Goal: Task Accomplishment & Management: Use online tool/utility

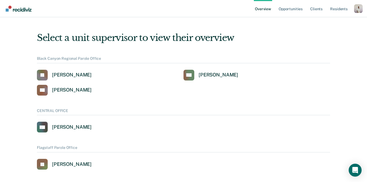
click at [361, 9] on div "Profile dropdown button" at bounding box center [358, 8] width 9 height 9
click at [322, 20] on link "Profile" at bounding box center [336, 21] width 43 height 5
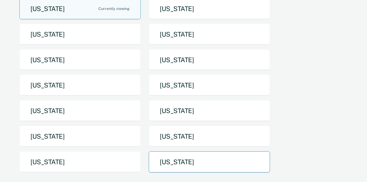
scroll to position [111, 0]
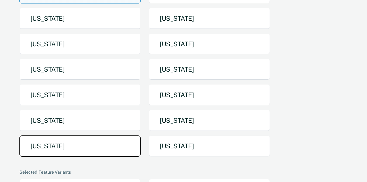
click at [106, 135] on button "Texas" at bounding box center [79, 145] width 121 height 21
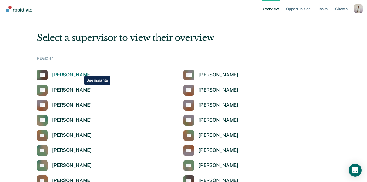
click at [80, 72] on div "Luz Alvarez-Cruz" at bounding box center [72, 75] width 40 height 6
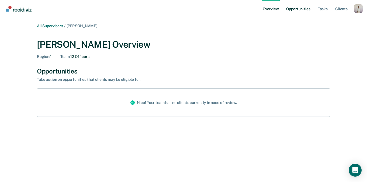
click at [303, 7] on link "Opportunities" at bounding box center [298, 8] width 26 height 17
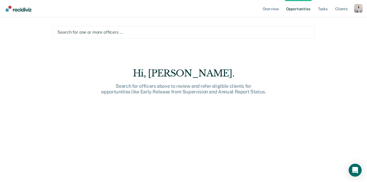
click at [141, 30] on div at bounding box center [183, 32] width 252 height 6
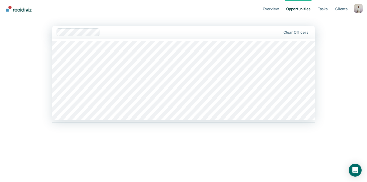
click at [142, 32] on div at bounding box center [191, 32] width 179 height 6
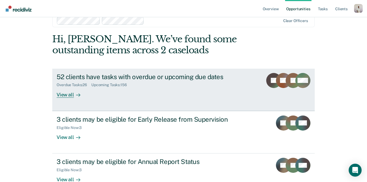
scroll to position [25, 0]
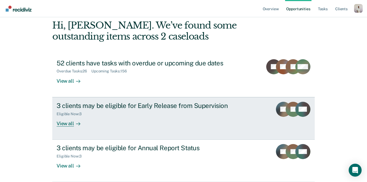
click at [145, 105] on div "3 clients may be eligible for Early Release from Supervision" at bounding box center [151, 106] width 189 height 8
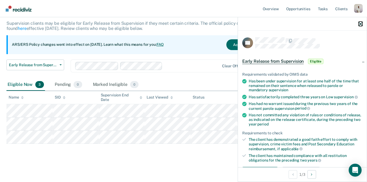
click at [360, 23] on icon "button" at bounding box center [361, 24] width 4 height 4
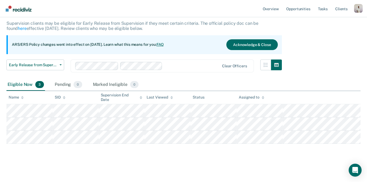
scroll to position [25, 0]
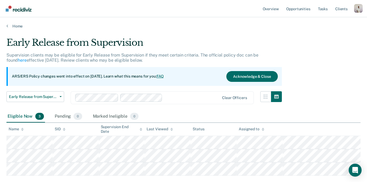
click at [164, 76] on link "FAQ" at bounding box center [160, 76] width 8 height 4
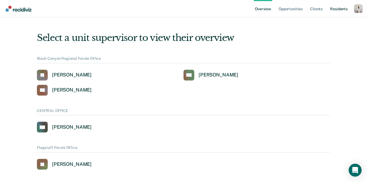
click at [341, 7] on link "Resident s" at bounding box center [339, 8] width 20 height 17
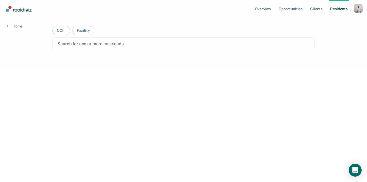
click at [357, 10] on div "Profile dropdown button" at bounding box center [358, 8] width 9 height 9
click at [321, 20] on link "Profile" at bounding box center [336, 22] width 43 height 5
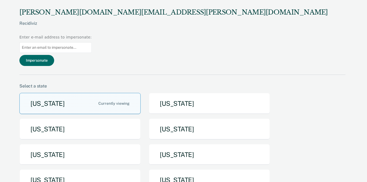
click at [92, 42] on input at bounding box center [55, 47] width 72 height 11
paste input "[PERSON_NAME][EMAIL_ADDRESS][PERSON_NAME][DOMAIN_NAME]"
type input "[PERSON_NAME][EMAIL_ADDRESS][PERSON_NAME][DOMAIN_NAME]"
click at [54, 55] on button "Impersonate" at bounding box center [36, 60] width 35 height 11
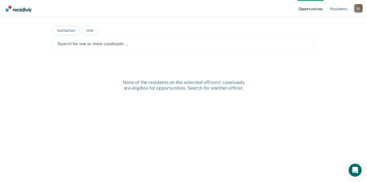
click at [183, 45] on div at bounding box center [183, 44] width 252 height 6
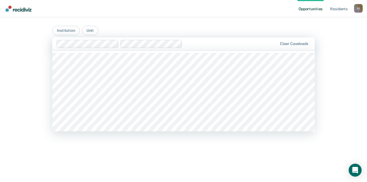
click at [133, 24] on main "Institution Unit Algoa Correctional Center, 1 of 552. 552 results available. Us…" at bounding box center [183, 93] width 275 height 152
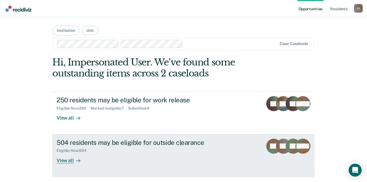
click at [124, 142] on div "504 residents may be eligible for outside clearance" at bounding box center [151, 143] width 189 height 8
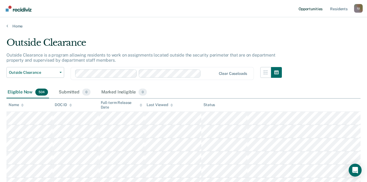
click at [312, 9] on link "Opportunities" at bounding box center [310, 8] width 26 height 17
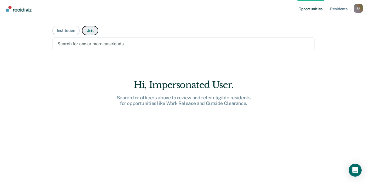
click at [90, 33] on button "Unit" at bounding box center [90, 30] width 16 height 9
click at [71, 30] on button "Institution" at bounding box center [65, 30] width 27 height 9
click at [92, 31] on button "Unit" at bounding box center [90, 30] width 16 height 9
click at [100, 42] on div at bounding box center [183, 44] width 252 height 6
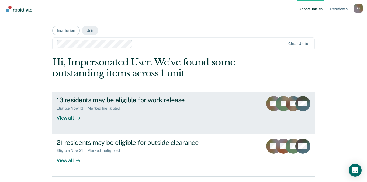
scroll to position [16, 0]
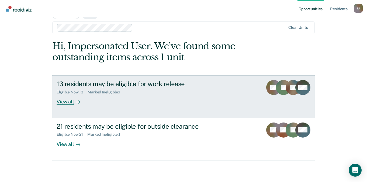
click at [96, 101] on div "13 residents may be eligible for work release Eligible Now : 13 Marked Ineligib…" at bounding box center [158, 92] width 202 height 25
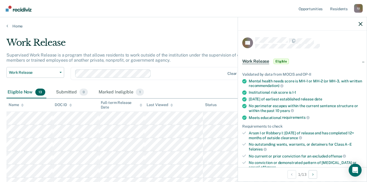
click at [362, 26] on div at bounding box center [302, 23] width 129 height 13
click at [358, 24] on div at bounding box center [302, 23] width 129 height 13
click at [360, 24] on icon "button" at bounding box center [361, 24] width 4 height 4
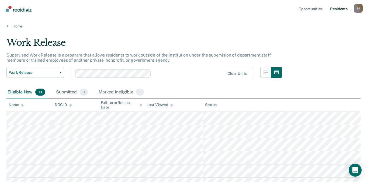
click at [340, 5] on link "Resident s" at bounding box center [339, 8] width 20 height 17
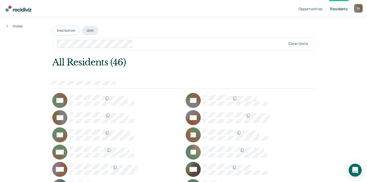
click at [357, 7] on div "I U" at bounding box center [358, 8] width 9 height 9
click at [319, 23] on link "Profile" at bounding box center [336, 22] width 43 height 5
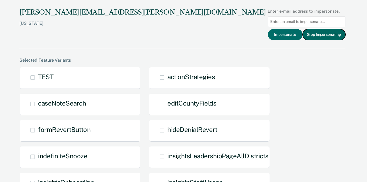
click at [319, 36] on button "Stop Impersonating" at bounding box center [323, 34] width 43 height 11
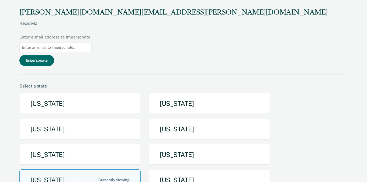
click at [92, 42] on input at bounding box center [55, 47] width 72 height 11
paste input "amanda.blissett@doc.mo.gov"
type input "amanda.blissett@doc.mo.gov"
click at [54, 55] on button "Impersonate" at bounding box center [36, 60] width 35 height 11
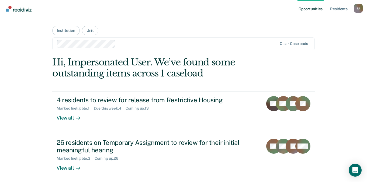
click at [355, 7] on div "I U" at bounding box center [358, 8] width 9 height 9
click at [322, 20] on link "Profile" at bounding box center [336, 22] width 43 height 5
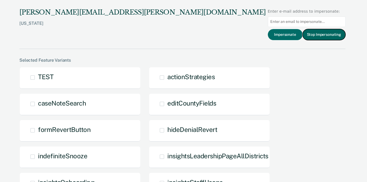
click at [314, 35] on button "Stop Impersonating" at bounding box center [323, 34] width 43 height 11
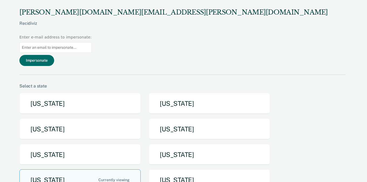
click at [92, 42] on input at bounding box center [55, 47] width 72 height 11
paste input "usMoOverdueRHPilot"
type input "usMoOverdueRHPilot"
click at [92, 42] on input "usMoOverdueRHPilot" at bounding box center [55, 47] width 72 height 11
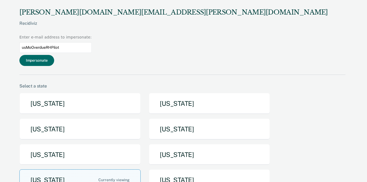
click at [92, 42] on input "usMoOverdueRHPilot" at bounding box center [55, 47] width 72 height 11
paste input "[PERSON_NAME][EMAIL_ADDRESS][PERSON_NAME][DOMAIN_NAME]"
type input "[PERSON_NAME][EMAIL_ADDRESS][PERSON_NAME][DOMAIN_NAME]"
click at [54, 55] on button "Impersonate" at bounding box center [36, 60] width 35 height 11
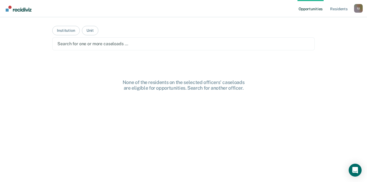
click at [90, 47] on div at bounding box center [183, 44] width 252 height 6
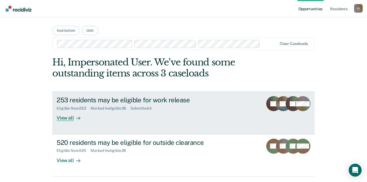
scroll to position [16, 0]
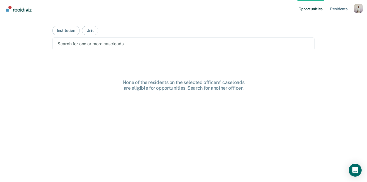
click at [116, 42] on div at bounding box center [183, 44] width 252 height 6
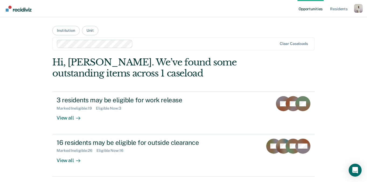
scroll to position [16, 0]
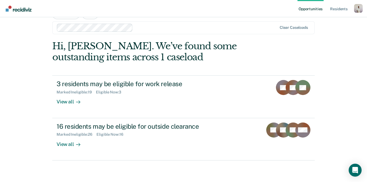
click at [170, 30] on div at bounding box center [206, 28] width 142 height 6
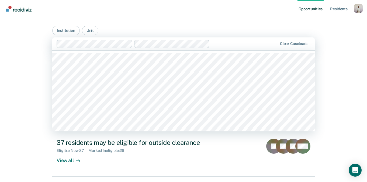
click at [217, 43] on div at bounding box center [244, 44] width 65 height 6
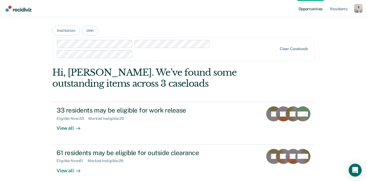
click at [174, 53] on div at bounding box center [206, 54] width 142 height 6
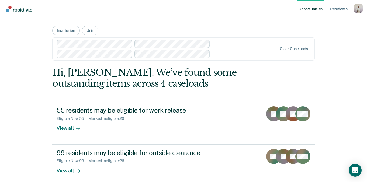
click at [224, 59] on div "Clear caseloads" at bounding box center [183, 48] width 262 height 23
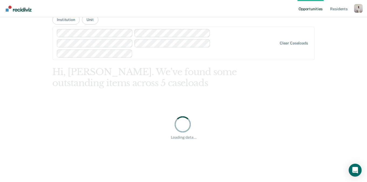
scroll to position [17, 0]
